Goal: Task Accomplishment & Management: Manage account settings

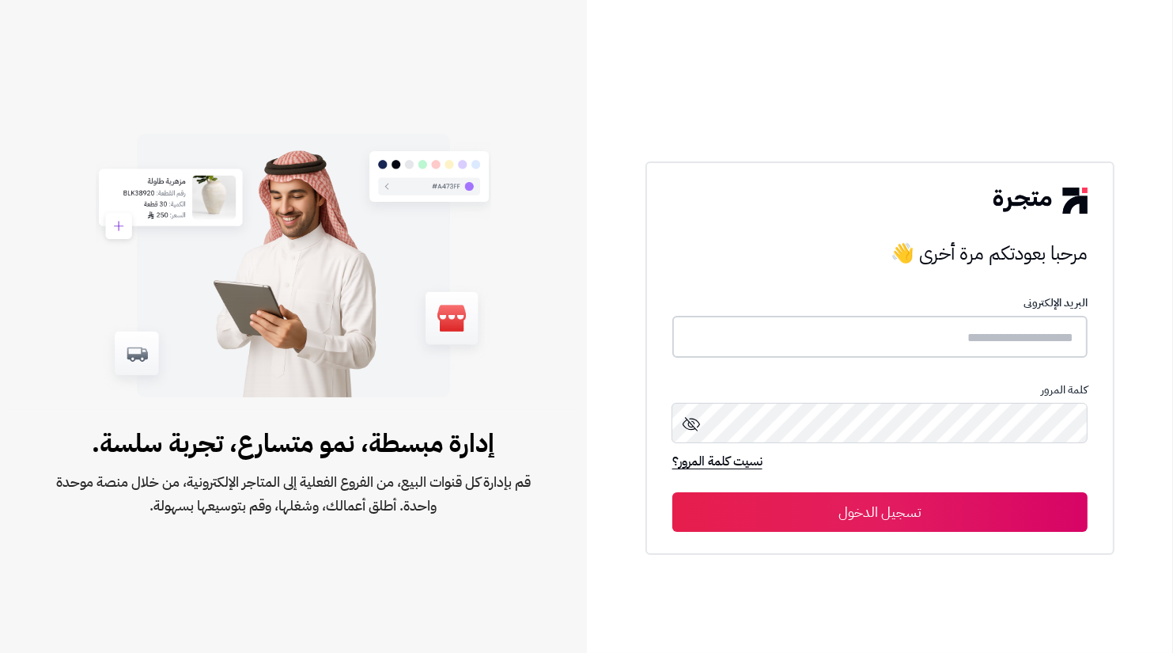
type input "**********"
click at [1000, 517] on button "تسجيل الدخول" at bounding box center [879, 511] width 415 height 40
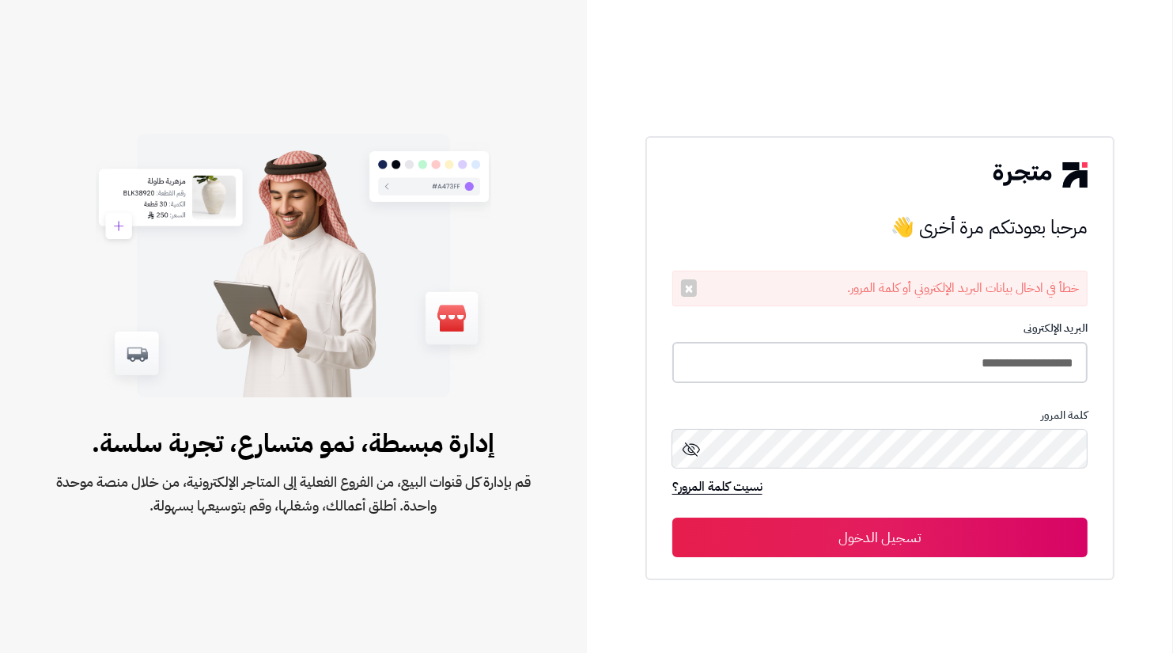
click at [979, 367] on input "**********" at bounding box center [879, 363] width 415 height 42
type input "**********"
click at [672, 517] on button "تسجيل الدخول" at bounding box center [879, 537] width 415 height 40
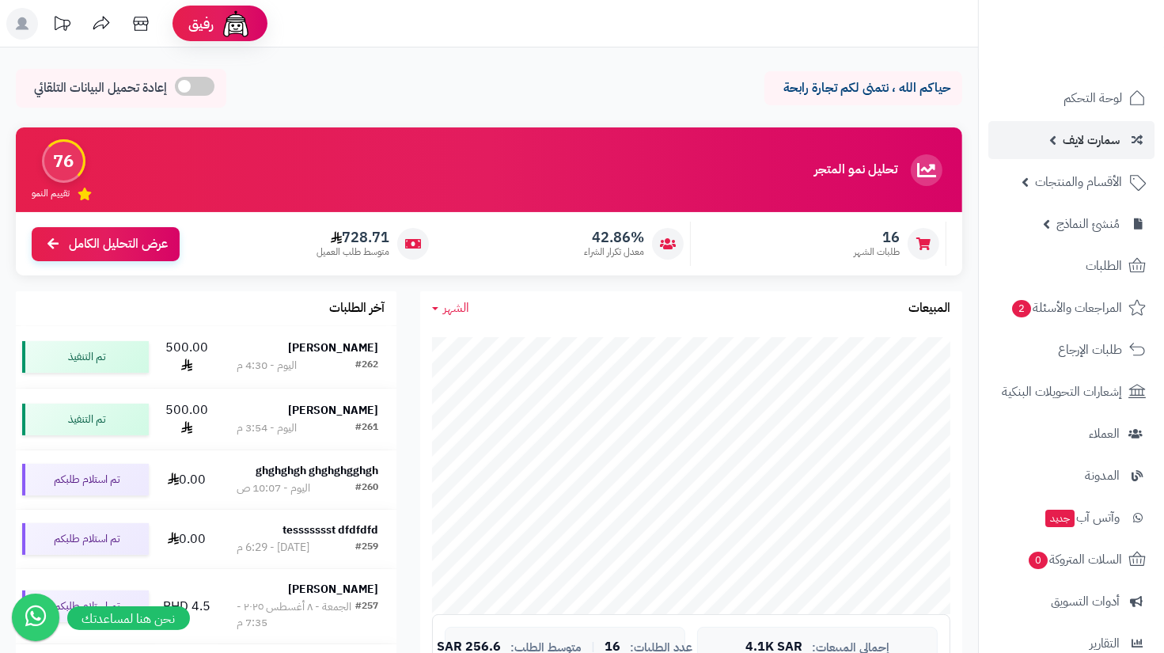
click at [1042, 158] on link "سمارت لايف" at bounding box center [1071, 140] width 166 height 38
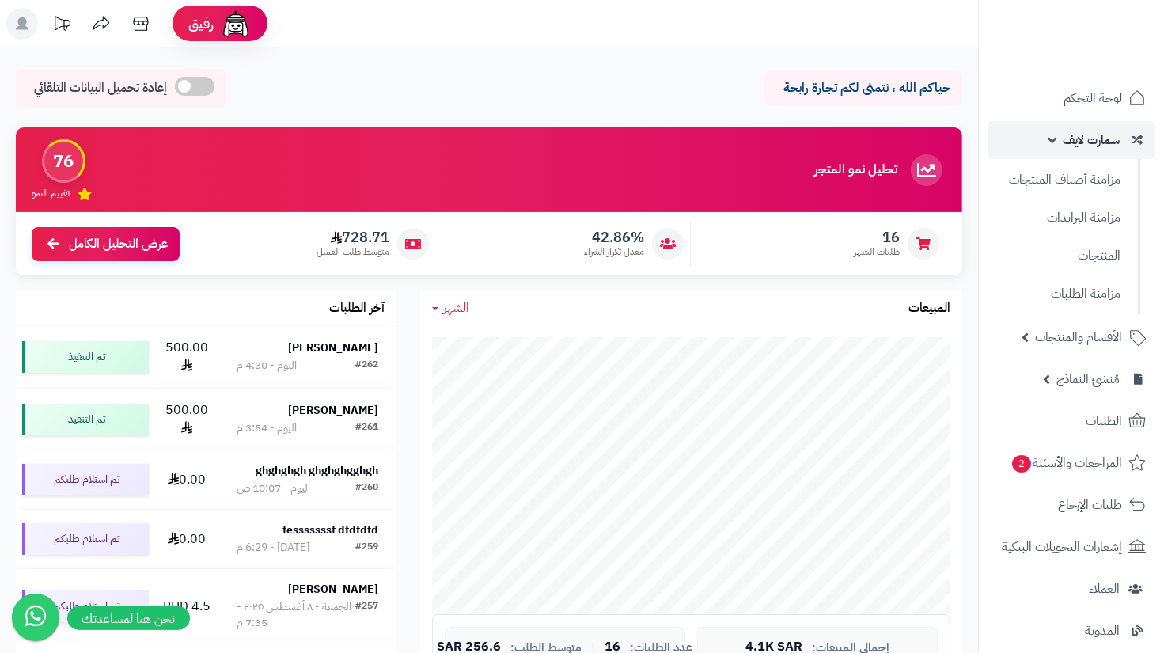
click at [1052, 148] on link "سمارت لايف" at bounding box center [1071, 140] width 166 height 38
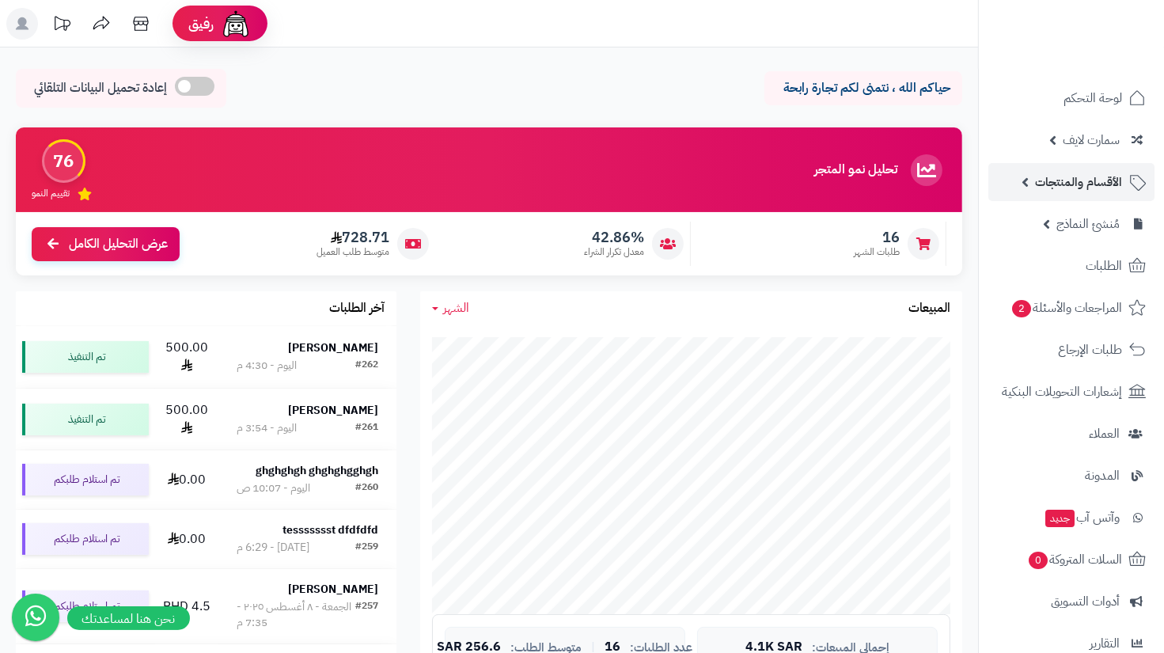
click at [1081, 172] on span "الأقسام والمنتجات" at bounding box center [1078, 182] width 87 height 22
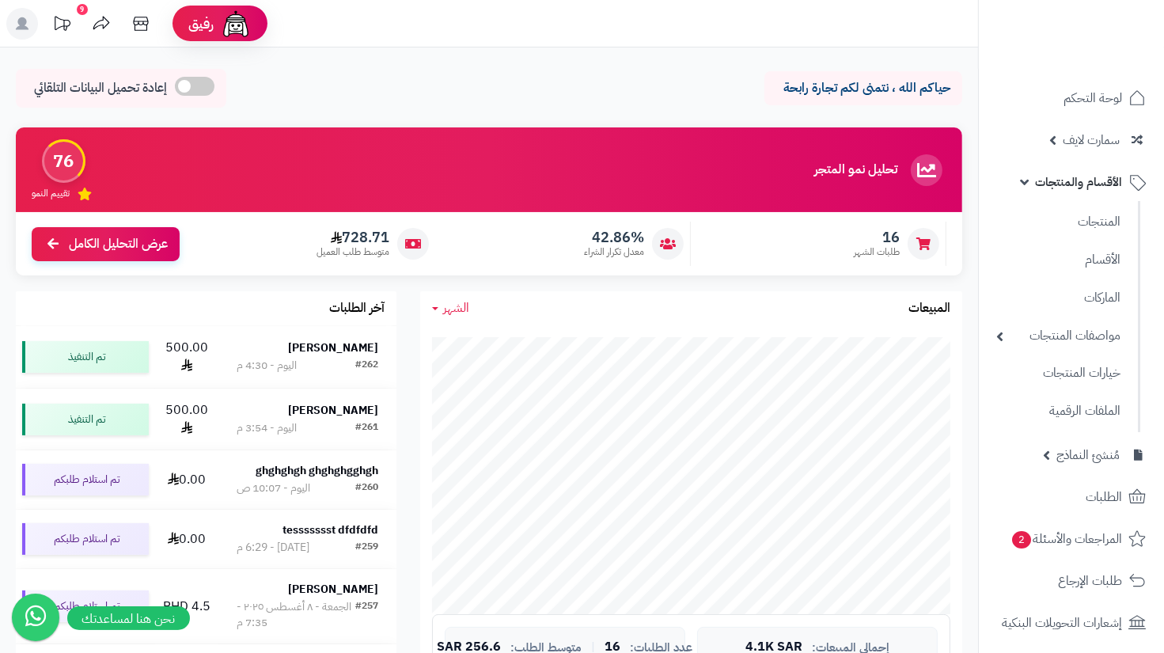
click at [1098, 201] on ul "المنتجات الأقسام الماركات مواصفات المنتجات مواصفات المنتجات أنواع المواصفات خيا…" at bounding box center [1059, 316] width 161 height 231
click at [1104, 225] on link "المنتجات" at bounding box center [1058, 221] width 140 height 32
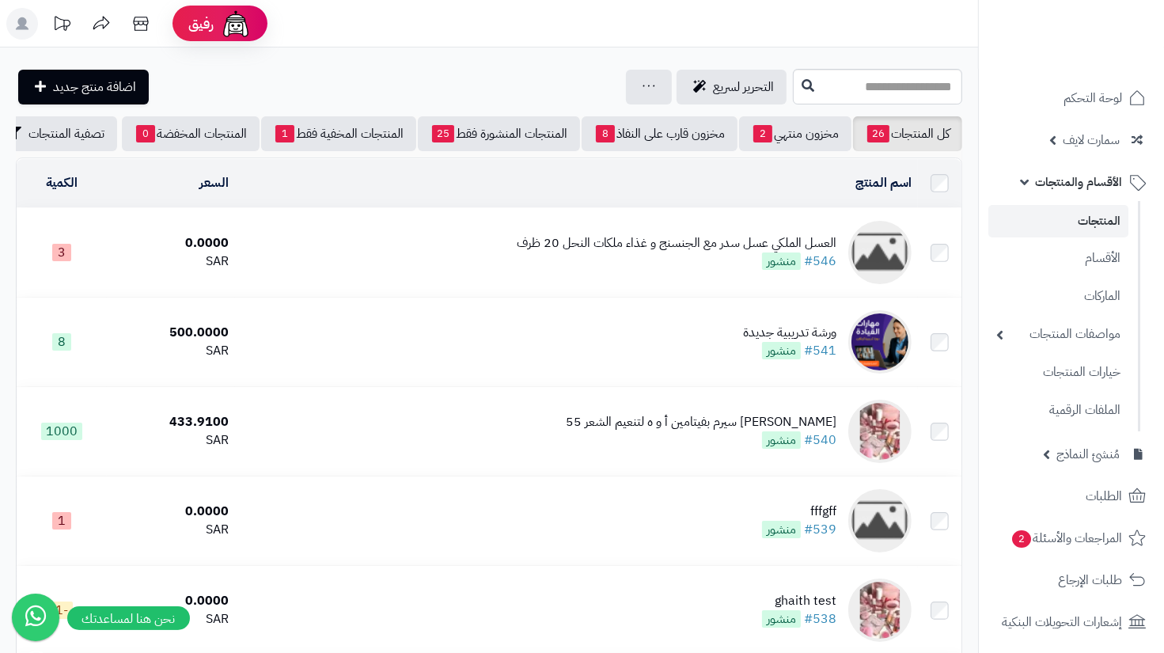
click at [777, 259] on span "منشور" at bounding box center [781, 260] width 39 height 17
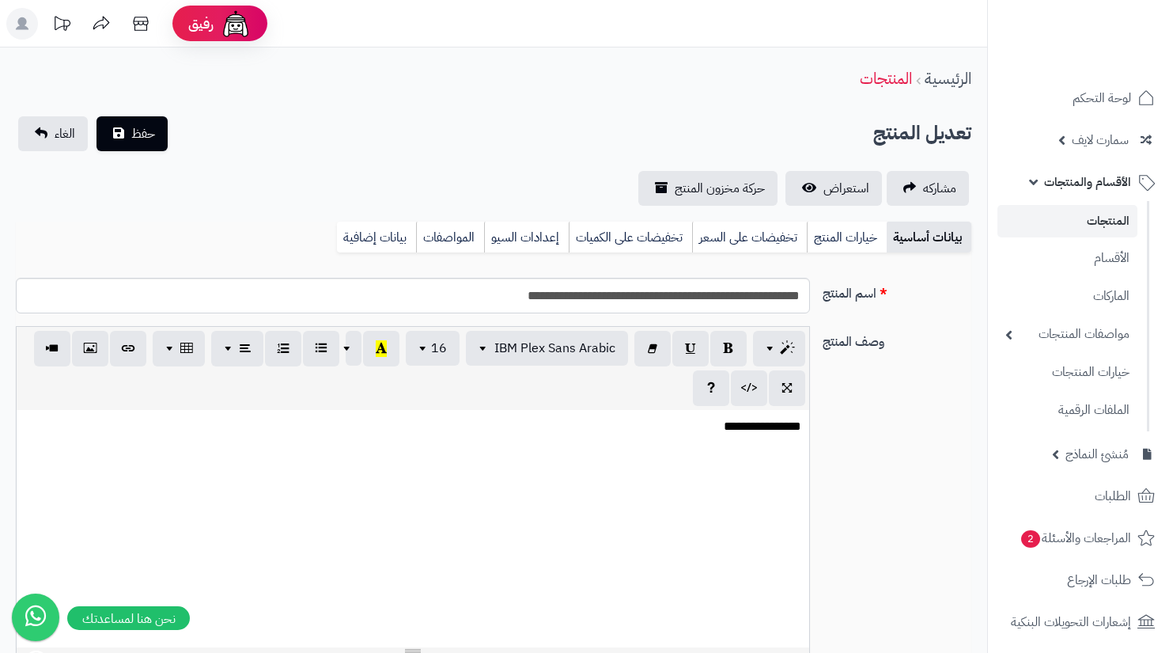
select select
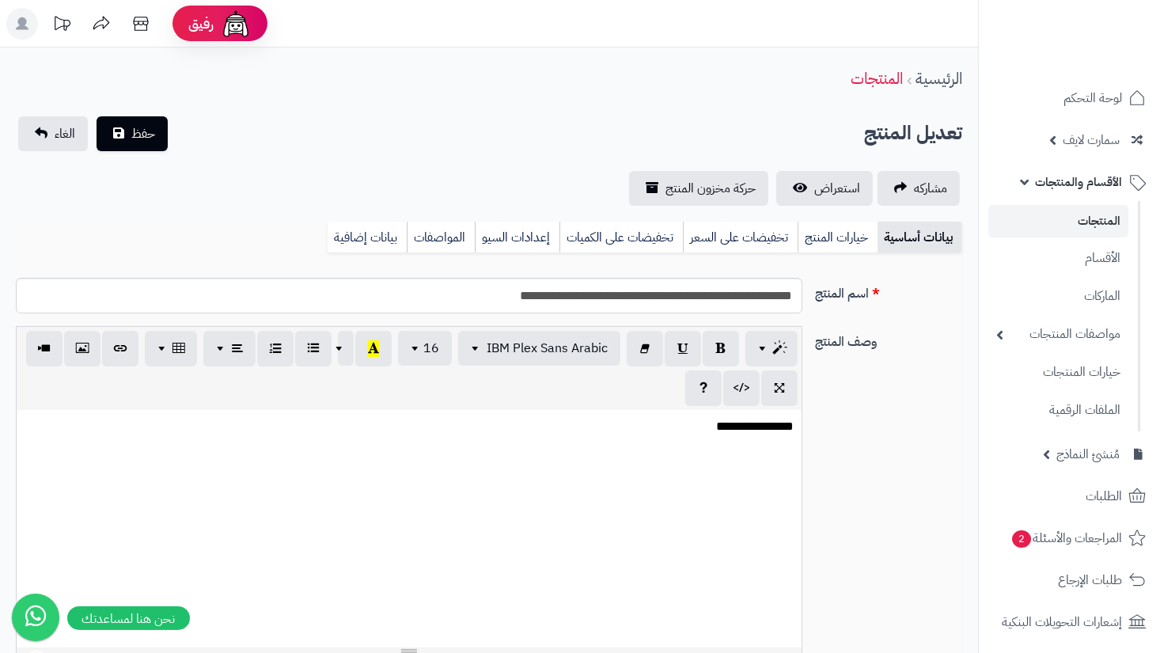
scroll to position [0, 9]
click at [502, 237] on link "إعدادات السيو" at bounding box center [517, 237] width 85 height 32
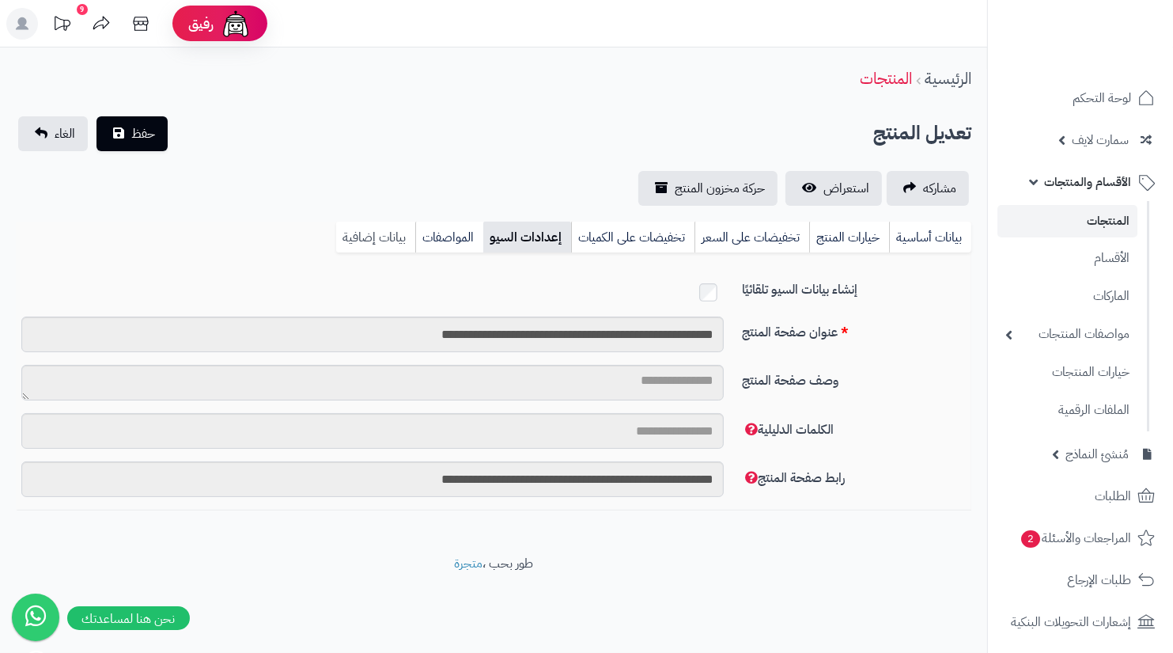
click at [381, 237] on link "بيانات إضافية" at bounding box center [375, 237] width 79 height 32
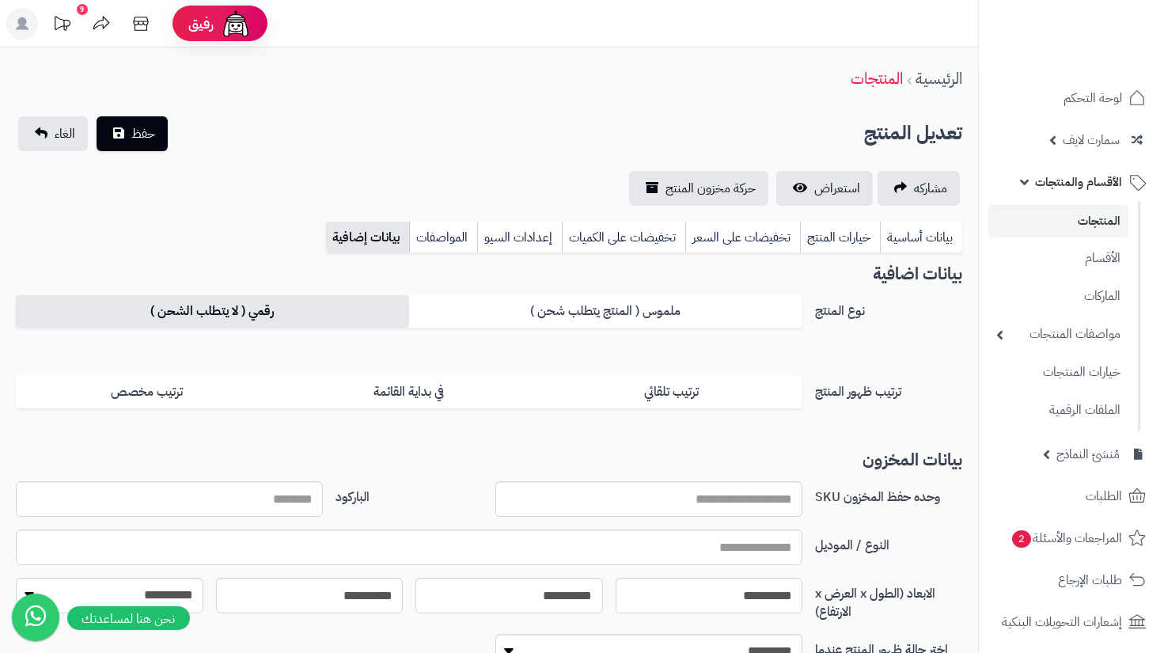
click at [297, 320] on label "رقمي ( لا يتطلب الشحن )" at bounding box center [212, 311] width 393 height 32
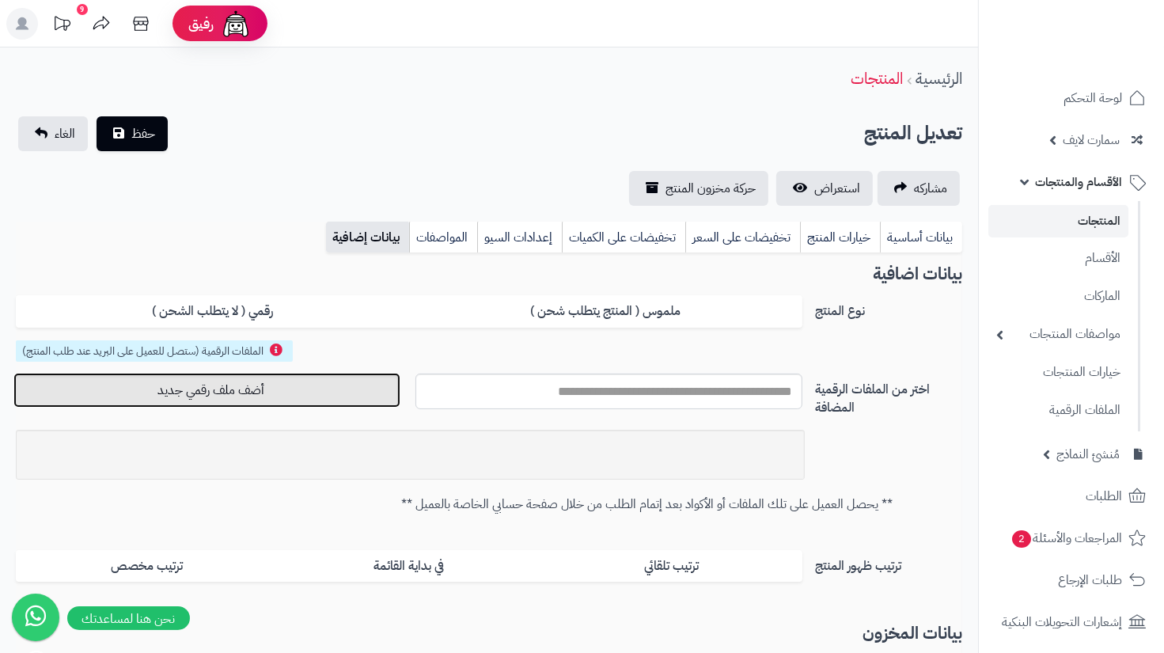
click at [264, 404] on button "أضف ملف رقمي جديد" at bounding box center [206, 390] width 387 height 35
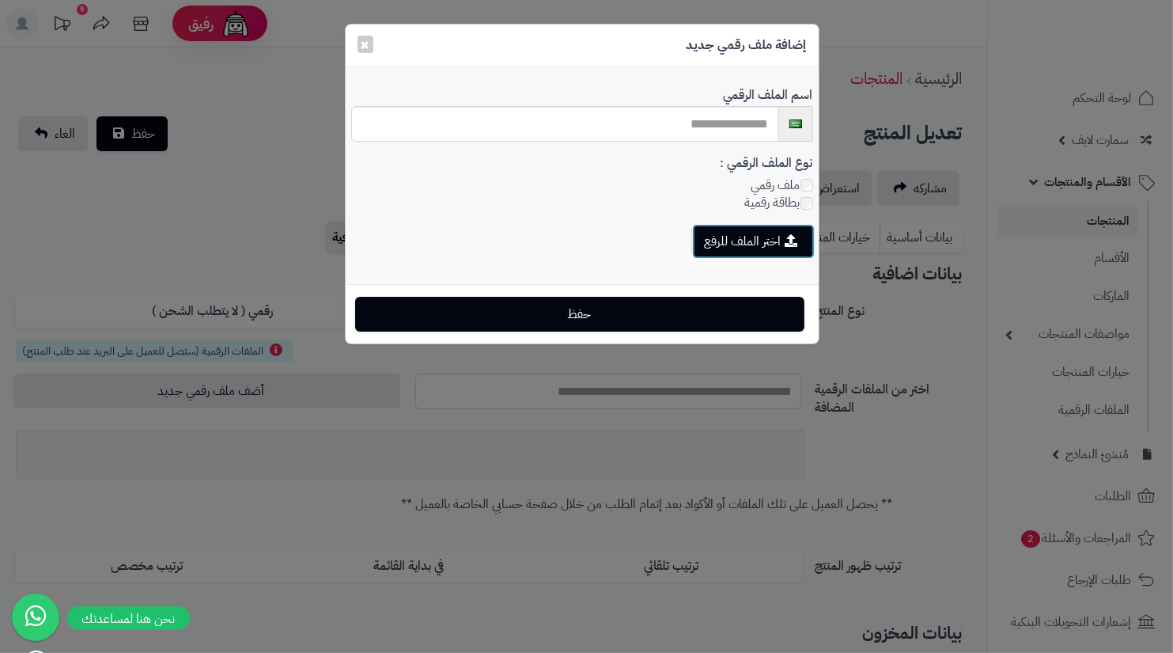
click at [776, 246] on button "اختر الملف للرفع" at bounding box center [753, 241] width 123 height 35
click at [639, 202] on div "نوع الملف الرقمي : ملف رقمي بطاقة رقمية" at bounding box center [582, 189] width 462 height 71
click at [746, 241] on button "اختر الملف للرفع" at bounding box center [753, 241] width 123 height 35
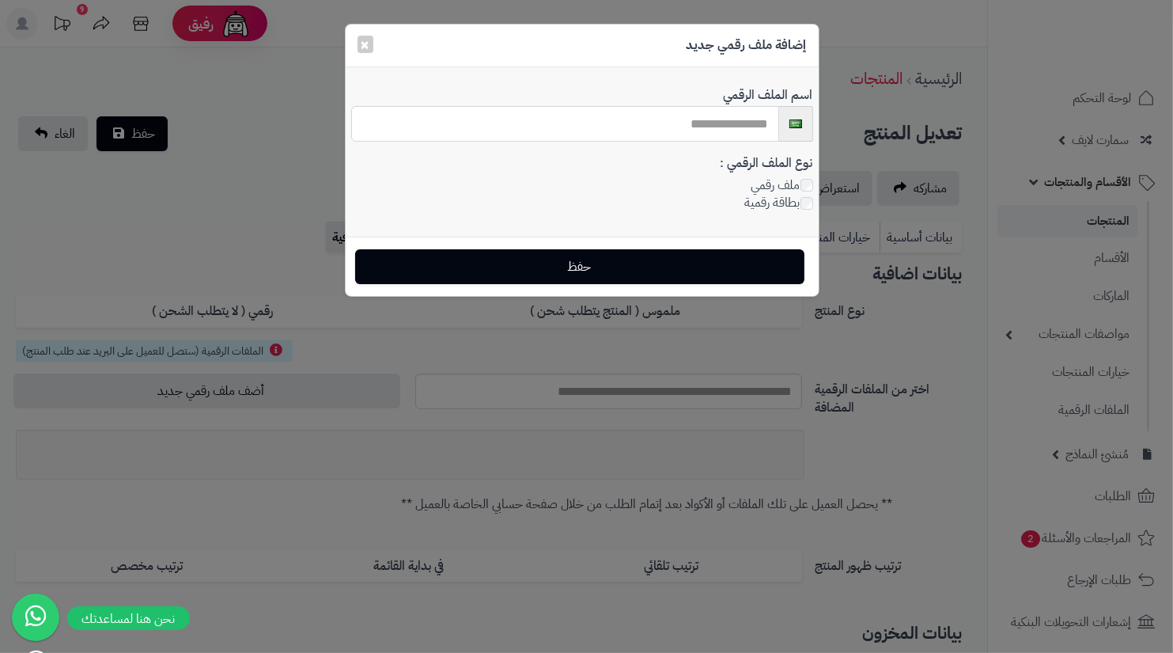
click at [723, 120] on input "text" at bounding box center [565, 124] width 428 height 36
type input "********"
click at [691, 242] on div "حفظ" at bounding box center [582, 266] width 473 height 59
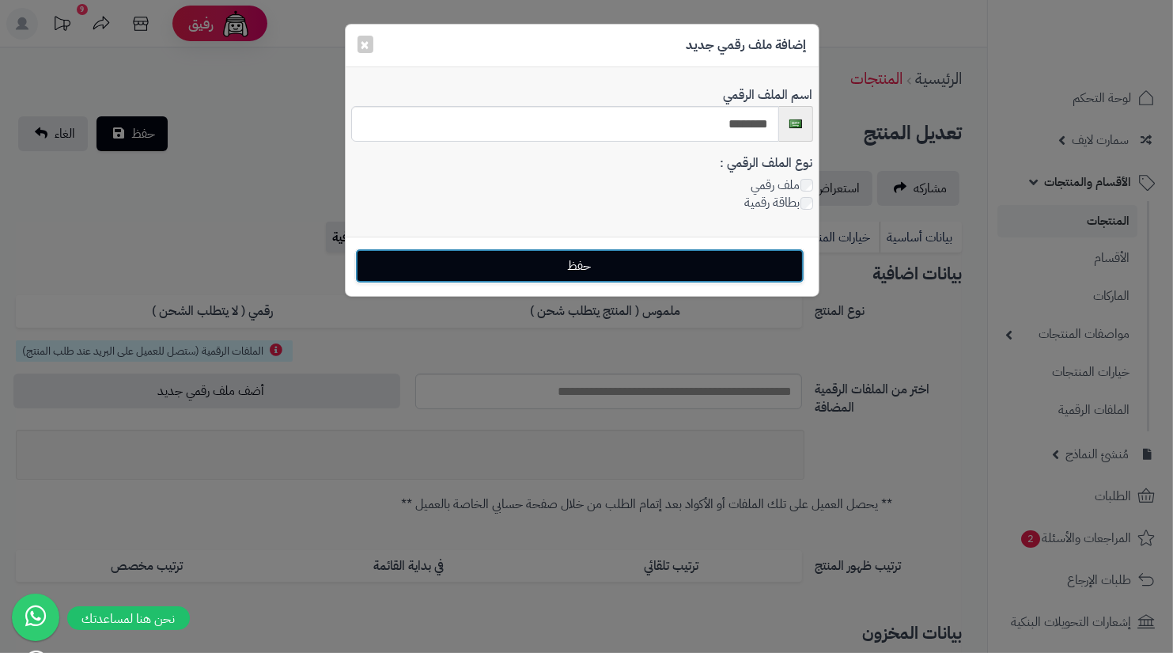
click at [698, 263] on button "حفظ" at bounding box center [579, 265] width 449 height 35
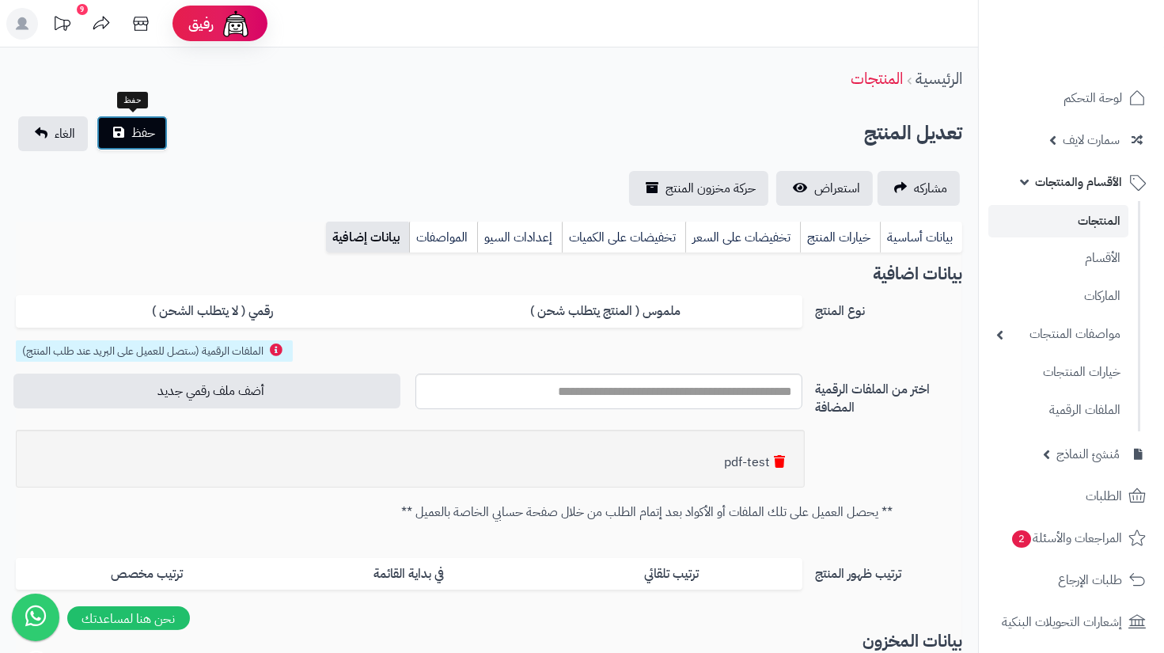
click at [135, 132] on span "حفظ" at bounding box center [143, 132] width 24 height 19
click at [835, 185] on span "استعراض" at bounding box center [837, 188] width 46 height 19
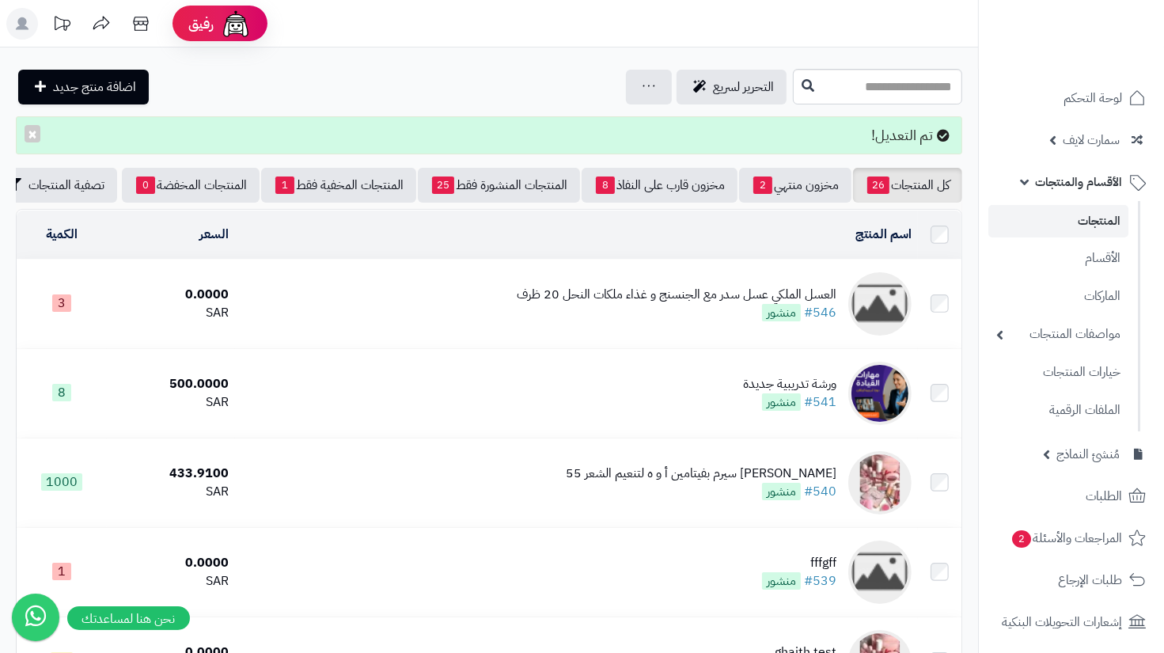
click at [1094, 180] on span "الأقسام والمنتجات" at bounding box center [1078, 182] width 87 height 22
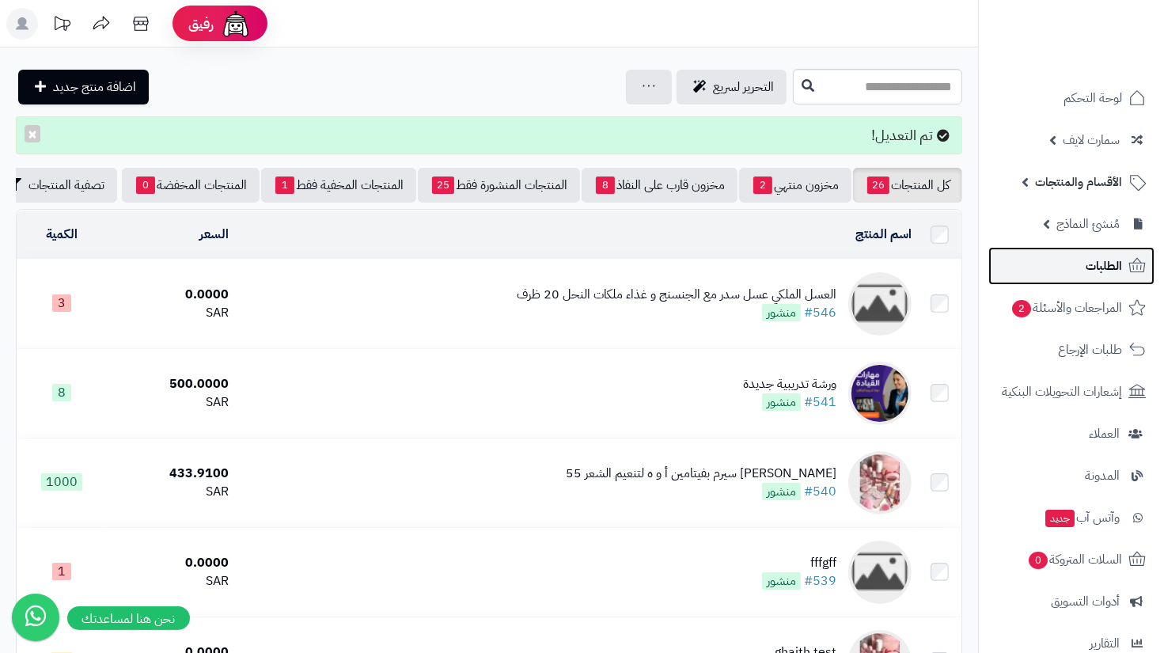
click at [1119, 253] on link "الطلبات" at bounding box center [1071, 266] width 166 height 38
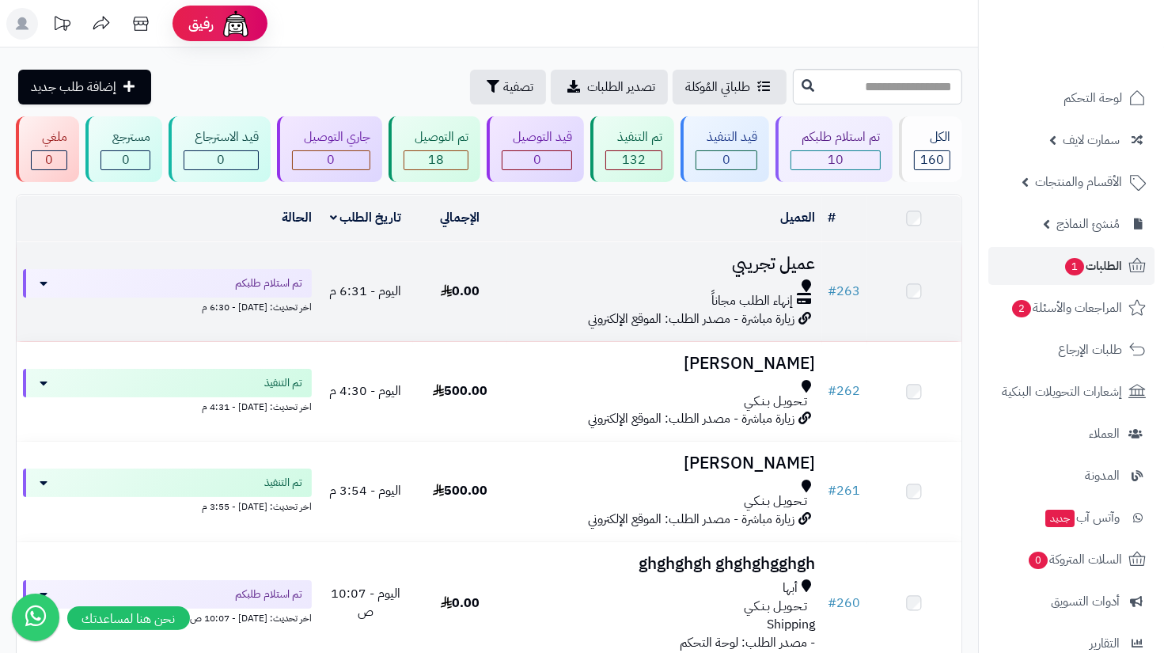
click at [751, 266] on h3 "عميل تجريبي" at bounding box center [664, 264] width 302 height 18
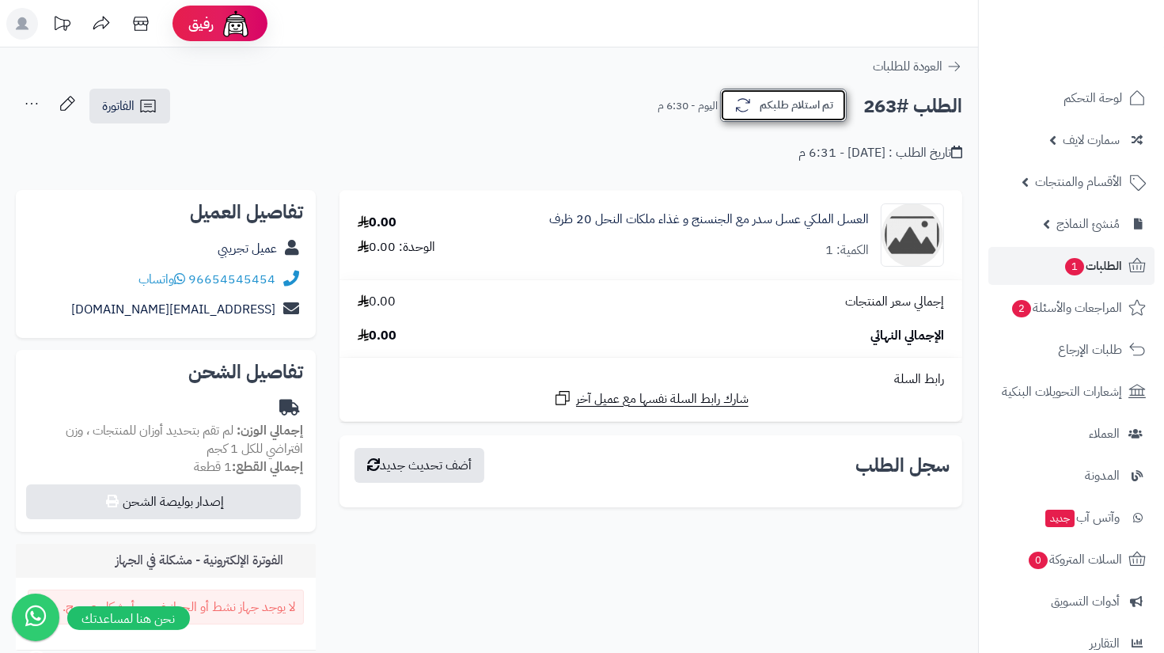
click at [774, 119] on button "تم استلام طلبكم" at bounding box center [783, 105] width 127 height 33
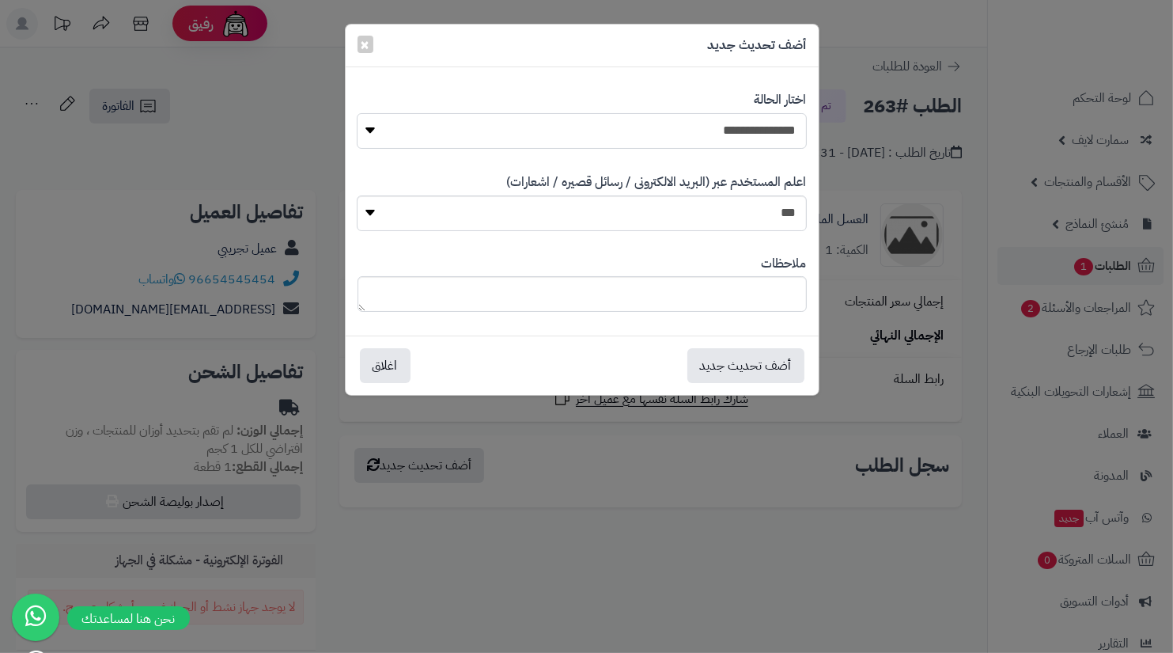
click at [696, 130] on select "**********" at bounding box center [581, 131] width 449 height 36
select select "**"
click at [747, 218] on select "*** **" at bounding box center [581, 213] width 449 height 36
click at [771, 365] on button "أضف تحديث جديد" at bounding box center [745, 364] width 117 height 35
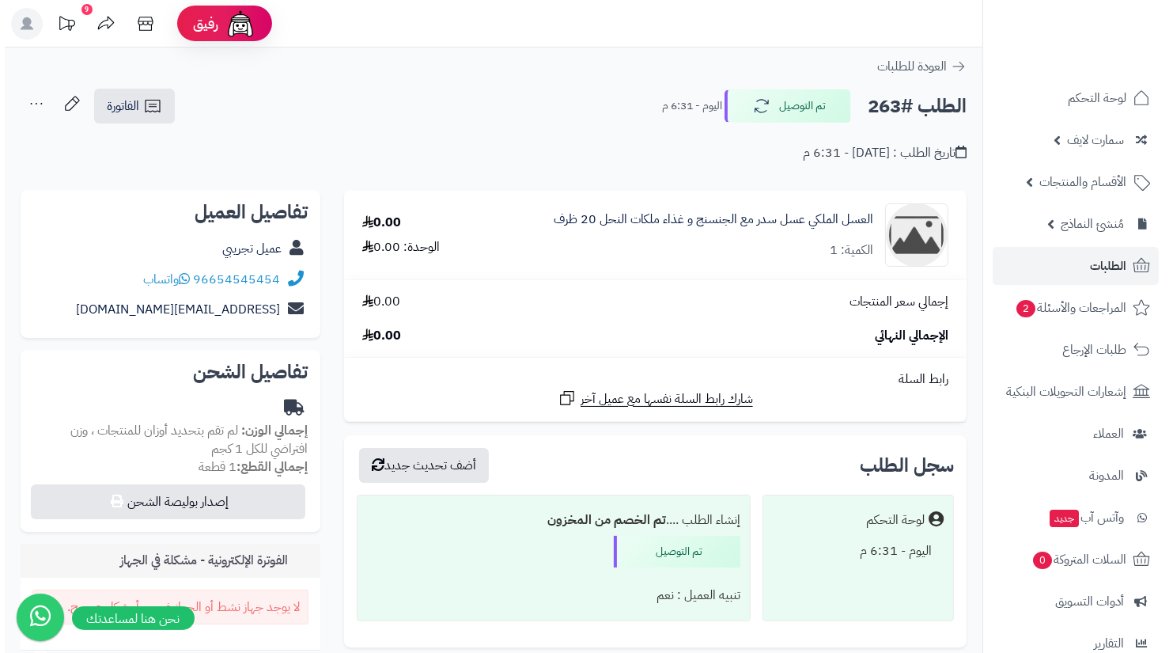
scroll to position [197, 0]
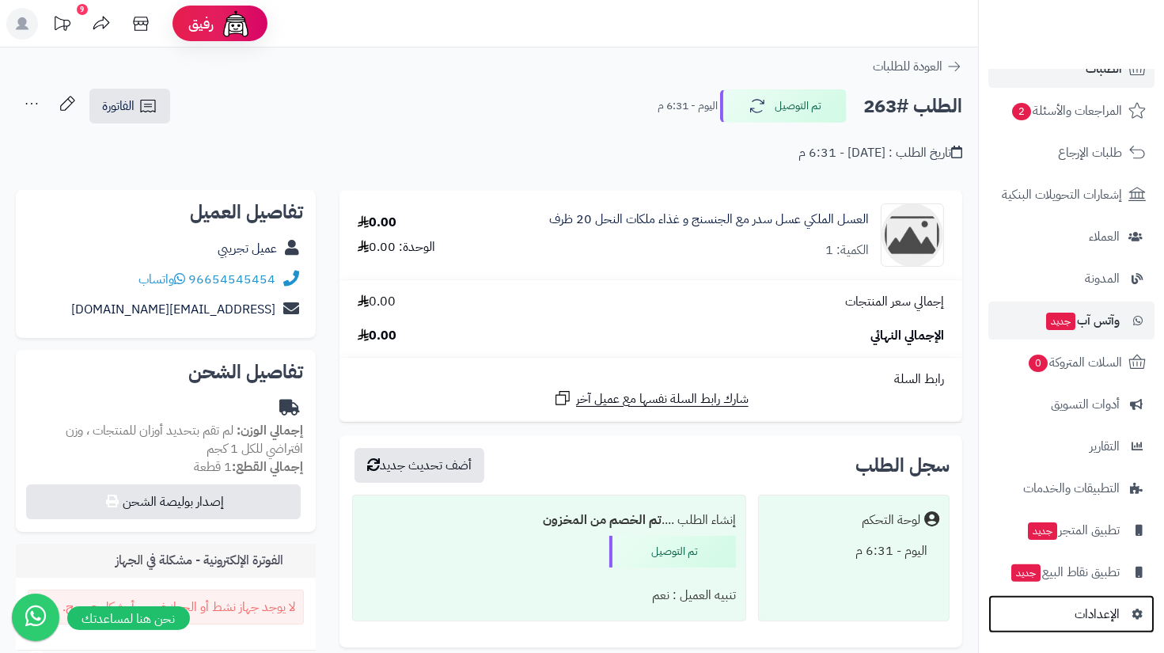
drag, startPoint x: 1107, startPoint y: 612, endPoint x: 1054, endPoint y: 327, distance: 290.4
click at [1107, 612] on span "الإعدادات" at bounding box center [1096, 614] width 45 height 22
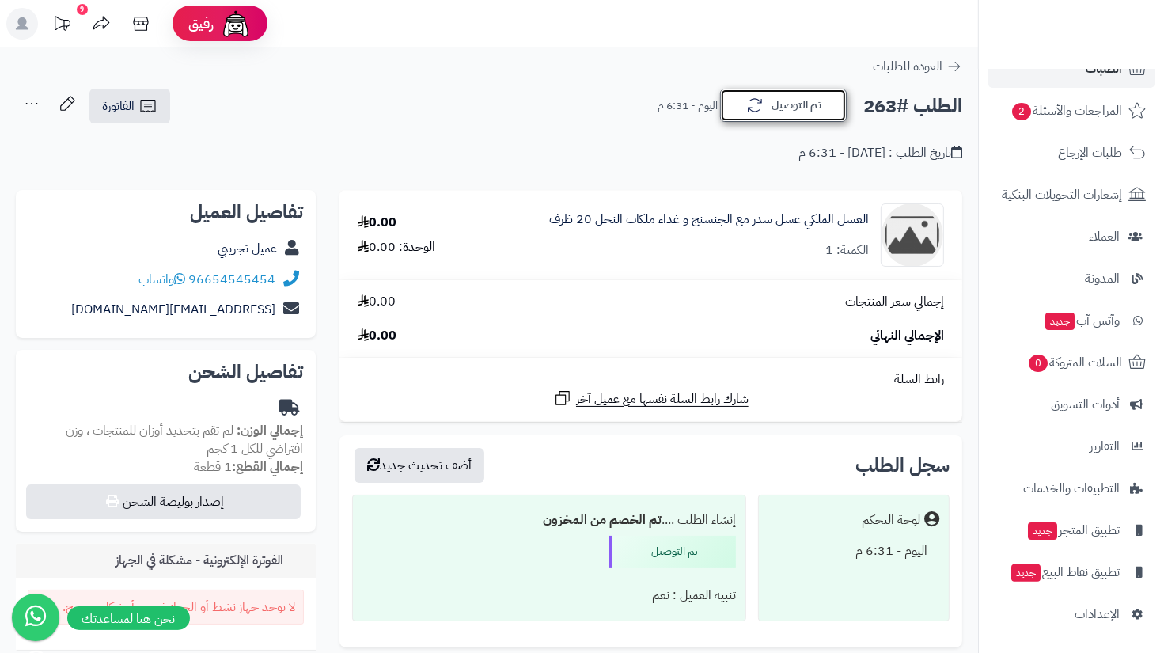
click at [767, 102] on button "تم التوصيل" at bounding box center [783, 105] width 127 height 33
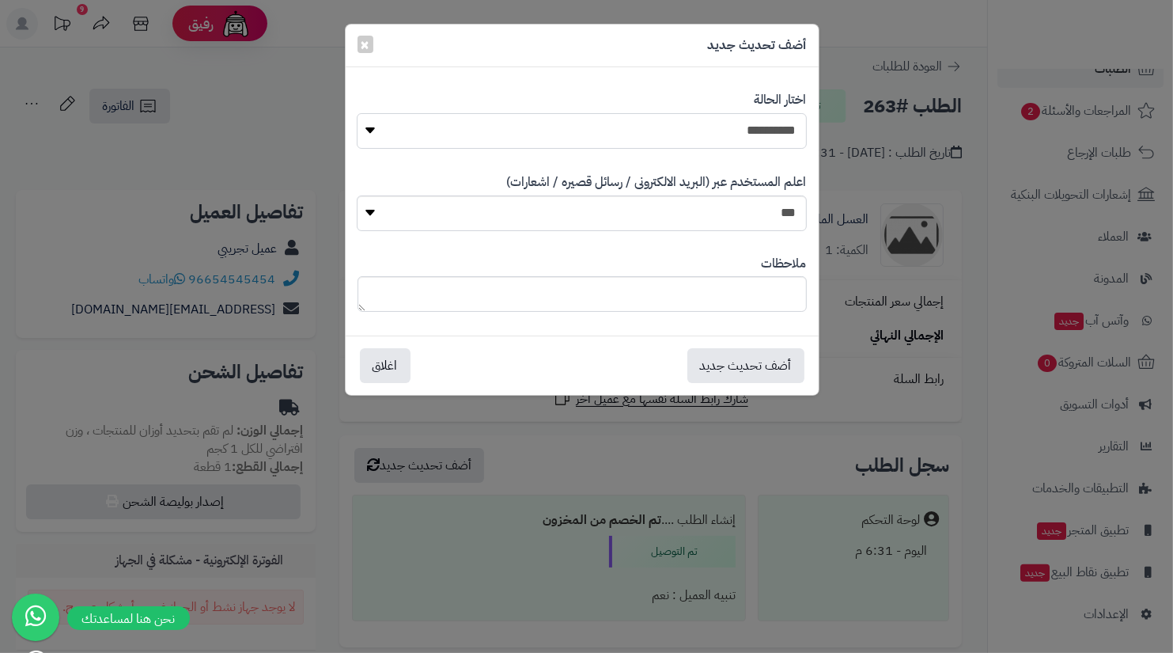
click at [748, 126] on select "**********" at bounding box center [581, 131] width 449 height 36
select select "*"
click at [765, 355] on button "أضف تحديث جديد" at bounding box center [745, 364] width 117 height 35
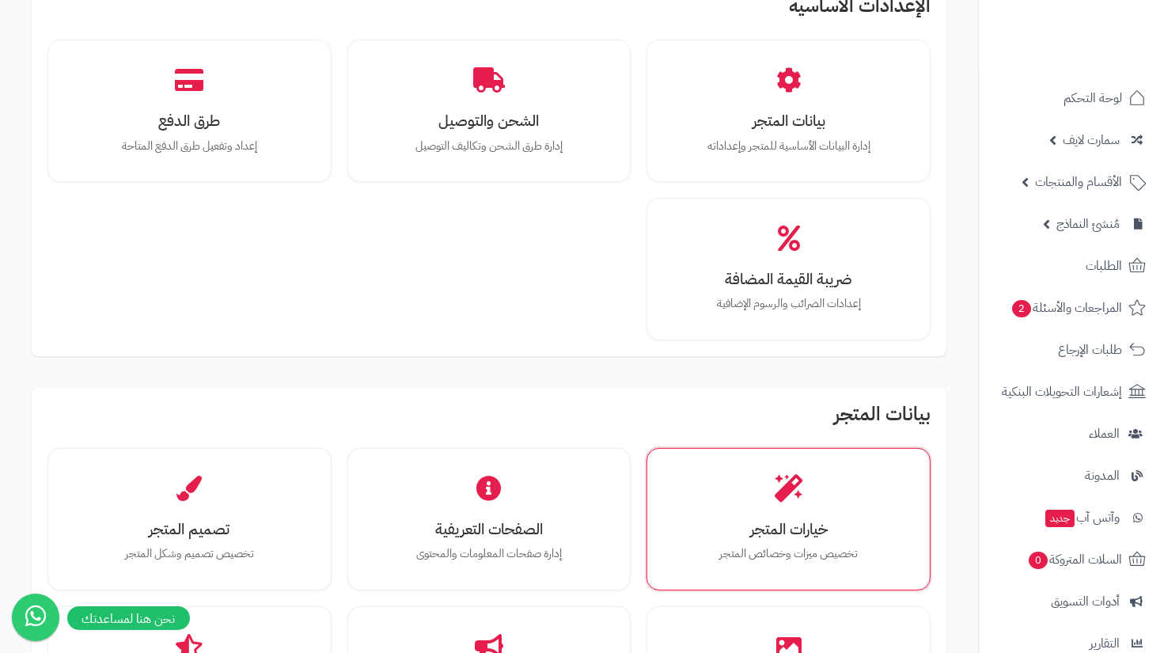
scroll to position [256, 0]
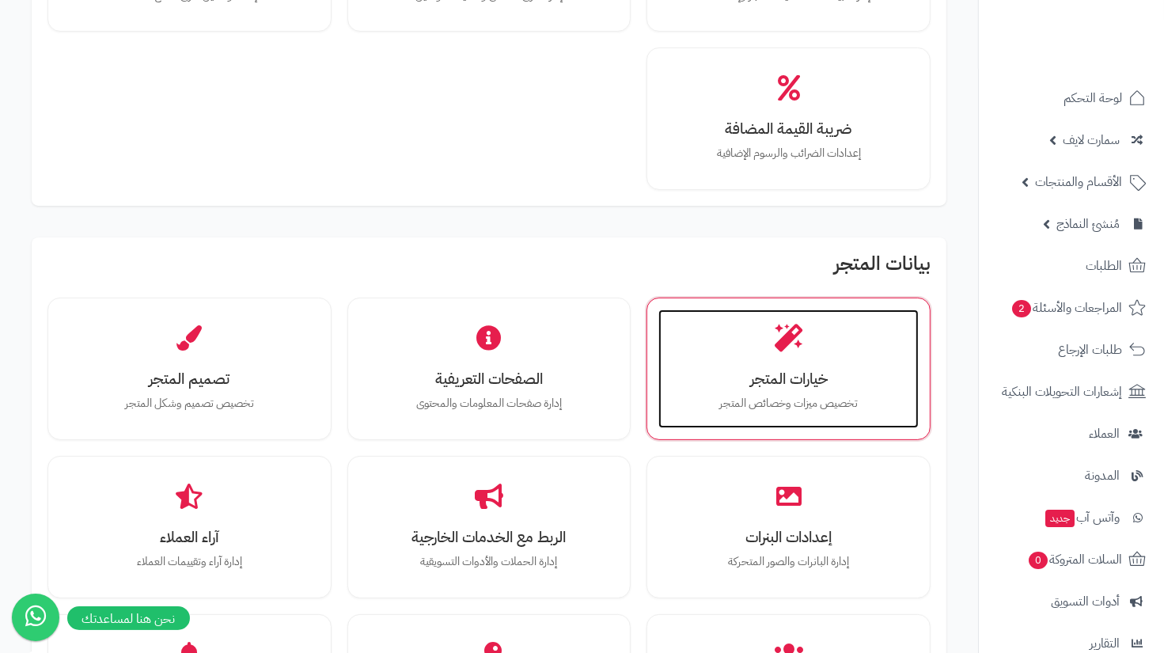
click at [823, 349] on div "خيارات المتجر تخصيص ميزات وخصائص المتجر" at bounding box center [788, 368] width 260 height 119
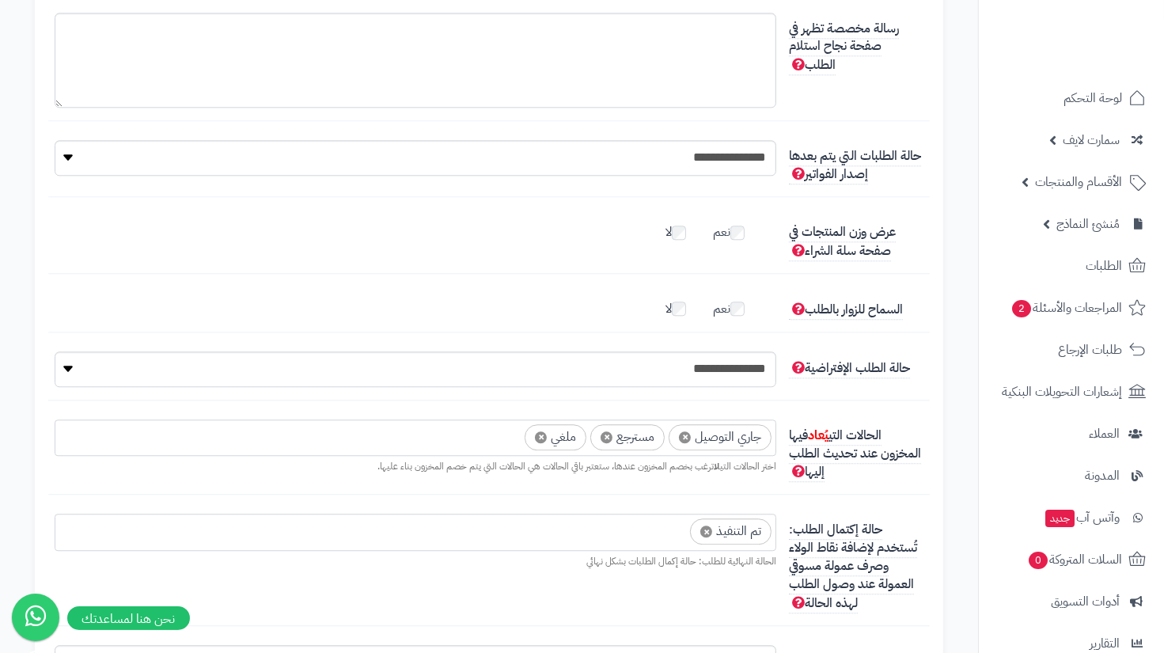
scroll to position [3814, 0]
